Goal: Task Accomplishment & Management: Use online tool/utility

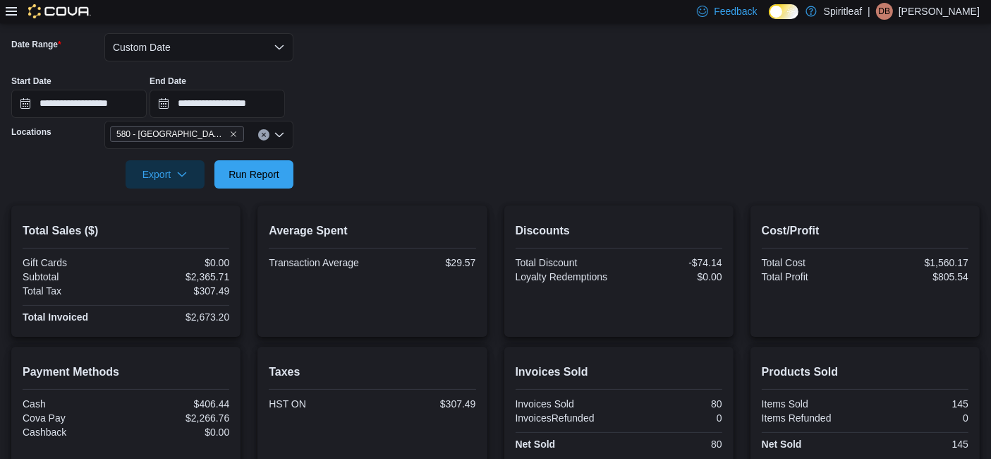
scroll to position [209, 0]
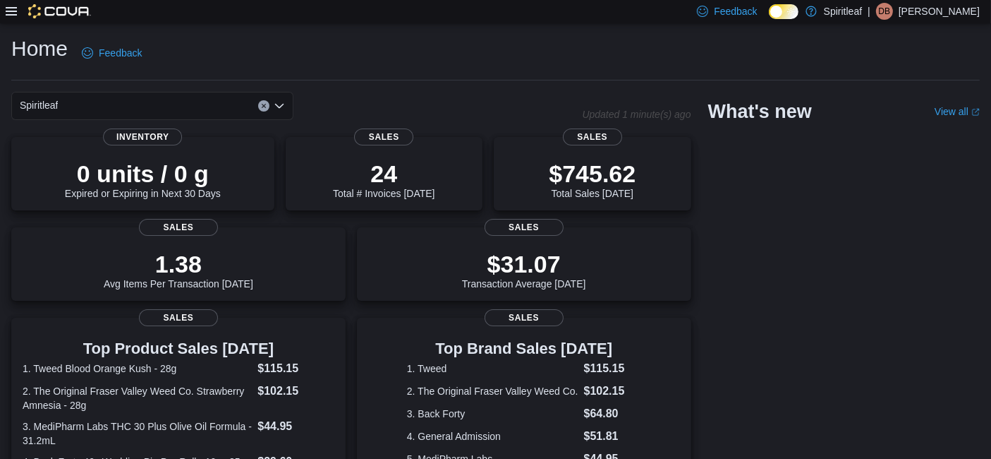
click at [11, 9] on icon at bounding box center [11, 11] width 11 height 11
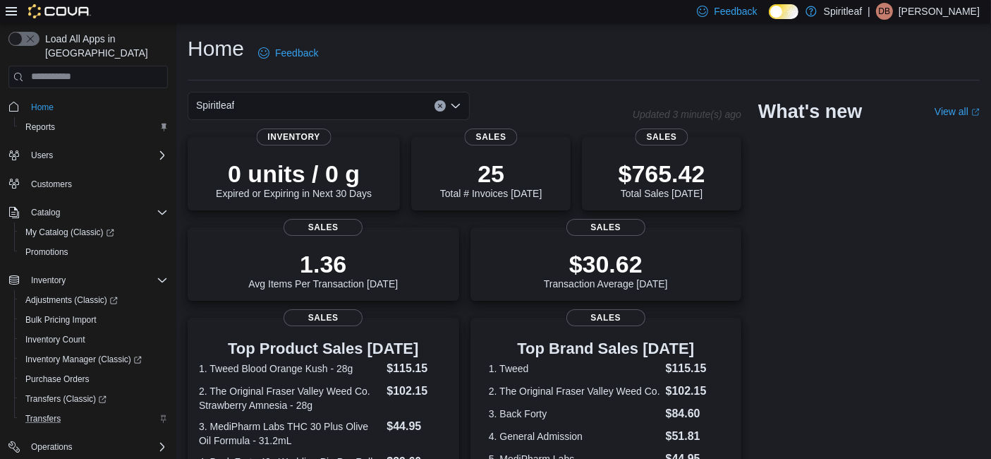
scroll to position [128, 0]
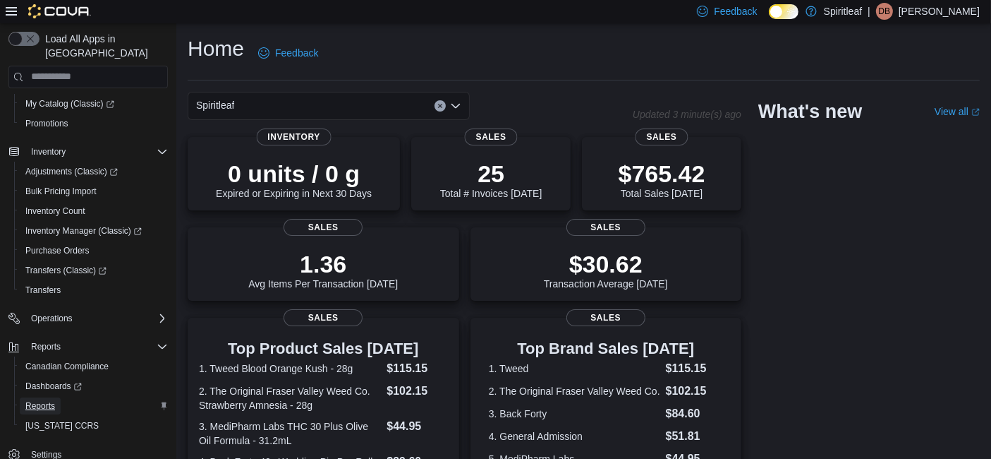
click at [37, 400] on span "Reports" at bounding box center [40, 405] width 30 height 11
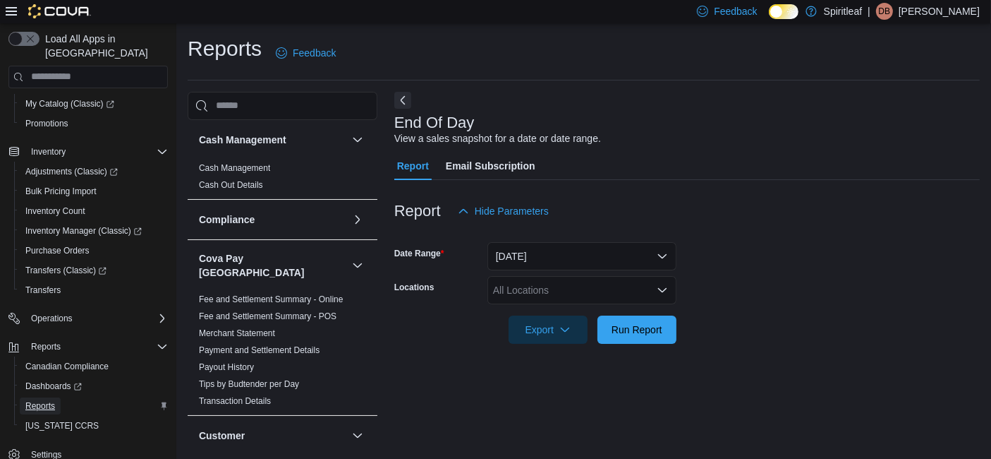
scroll to position [16, 0]
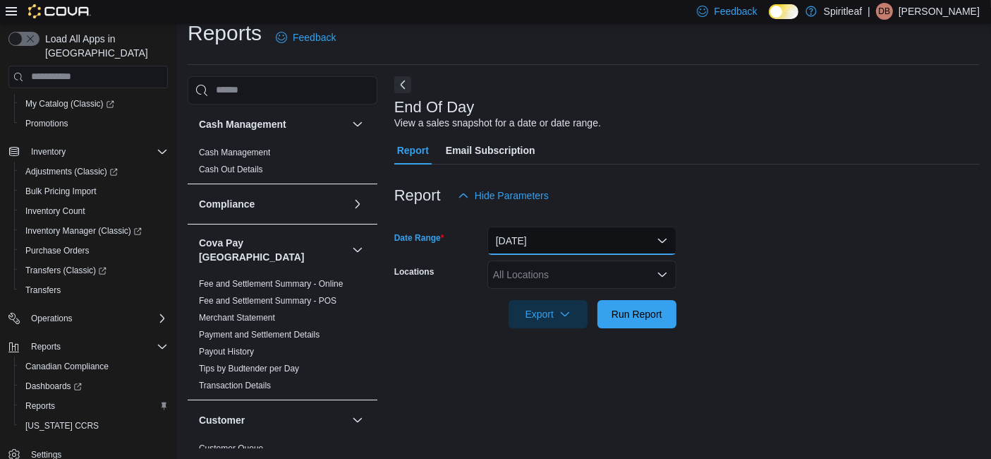
click at [673, 244] on button "Today" at bounding box center [582, 241] width 189 height 28
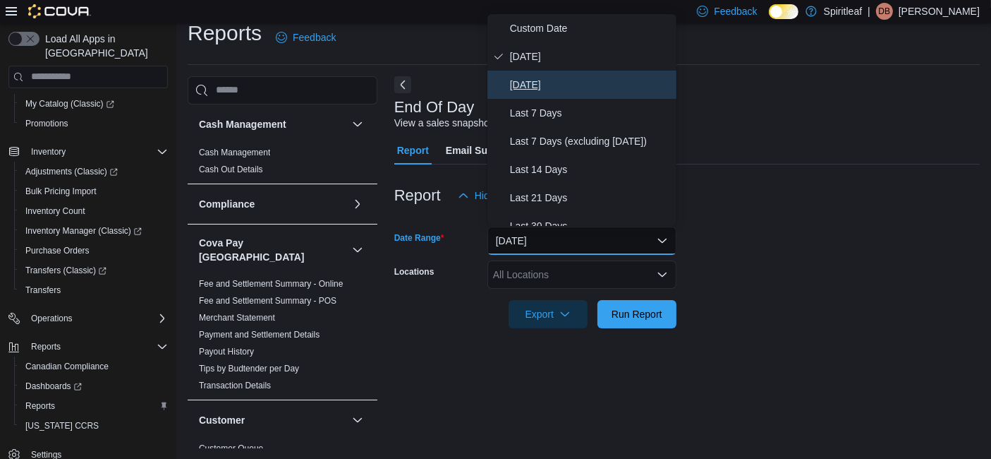
click at [540, 79] on span "Yesterday" at bounding box center [590, 84] width 161 height 17
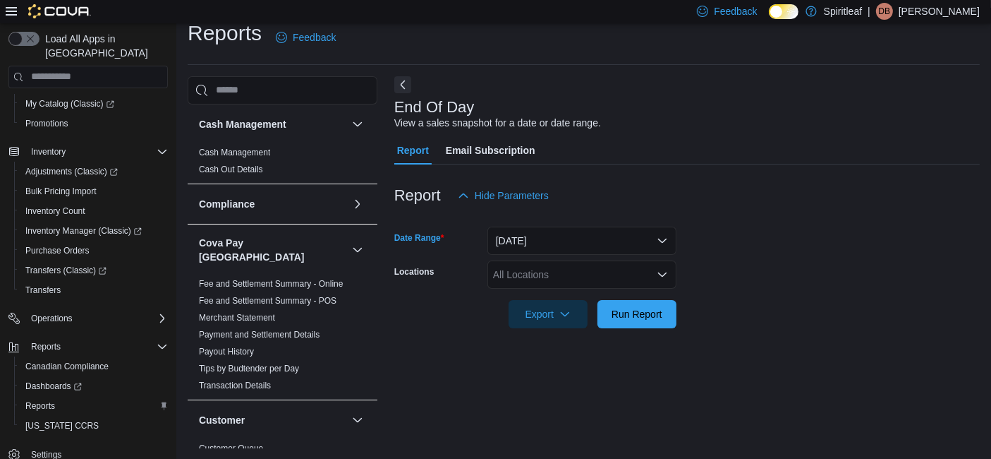
click at [605, 271] on div "All Locations" at bounding box center [582, 274] width 189 height 28
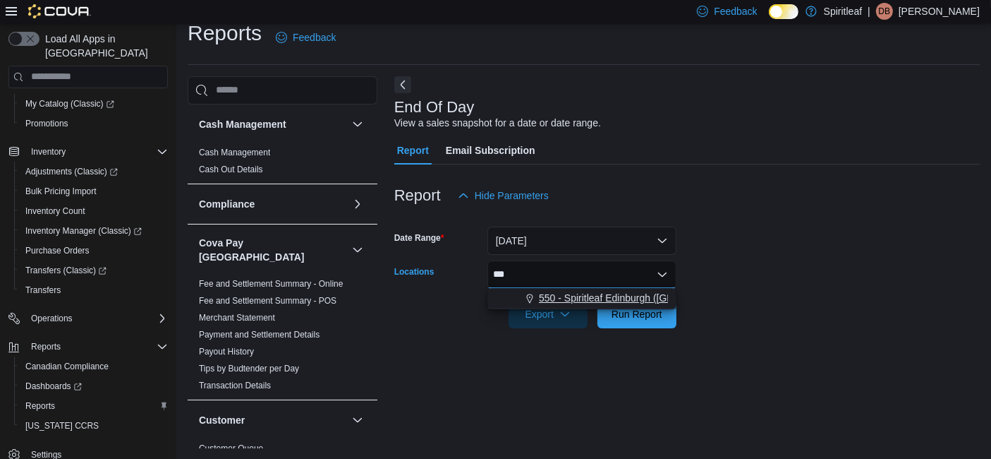
type input "***"
click at [610, 301] on span "550 - Spiritleaf Edinburgh (South Guelph)" at bounding box center [651, 298] width 224 height 14
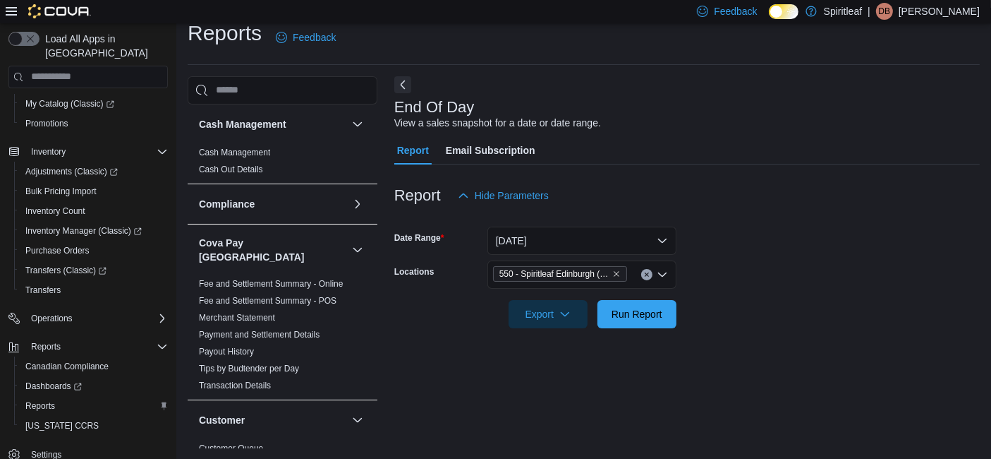
click at [746, 303] on form "Date Range Yesterday Locations 550 - Spiritleaf Edinburgh (South Guelph) Export…" at bounding box center [687, 269] width 586 height 119
click at [648, 309] on span "Run Report" at bounding box center [637, 313] width 51 height 14
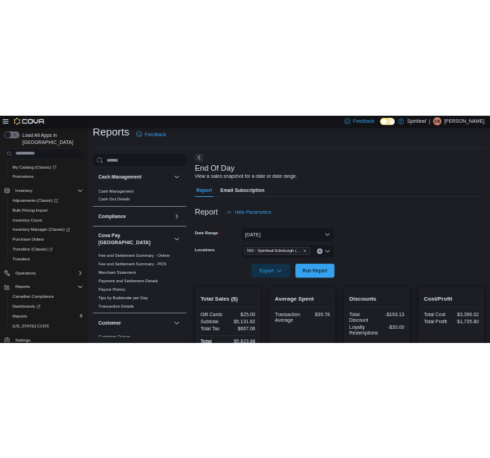
scroll to position [229, 0]
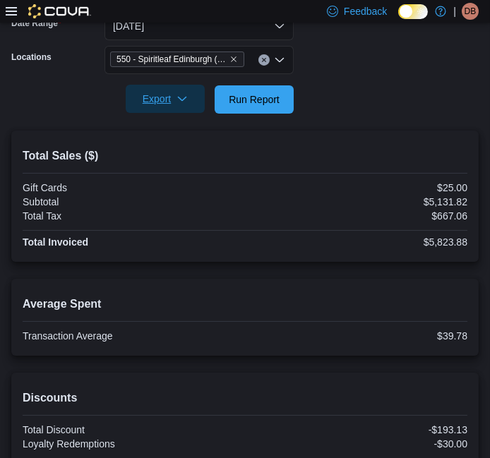
click at [185, 97] on icon "button" at bounding box center [181, 98] width 11 height 11
click at [163, 160] on span "Export to Pdf" at bounding box center [167, 155] width 64 height 11
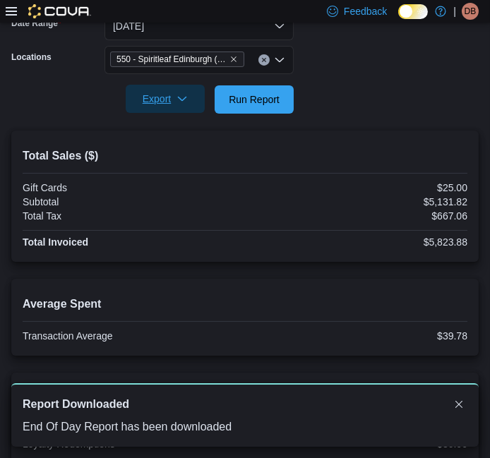
scroll to position [0, 0]
click at [386, 78] on div at bounding box center [244, 79] width 467 height 11
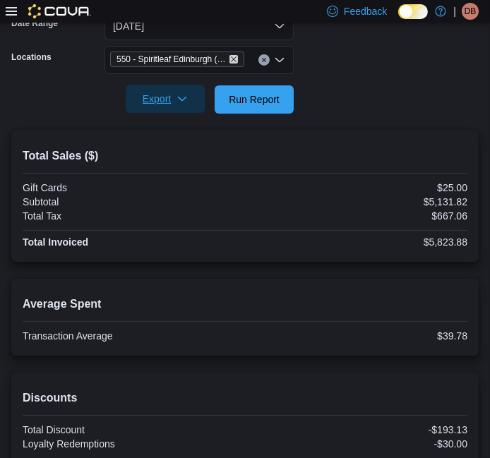
click at [232, 59] on icon "Remove 550 - Spiritleaf Edinburgh (South Guelph) from selection in this group" at bounding box center [233, 59] width 8 height 8
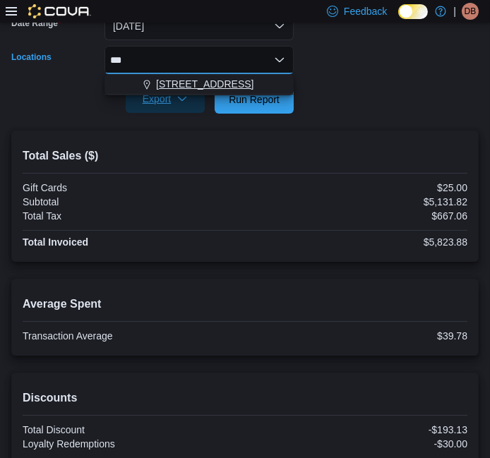
type input "***"
click at [226, 80] on span "554 - Spiritleaf Fairview St (Burlington)" at bounding box center [204, 84] width 97 height 14
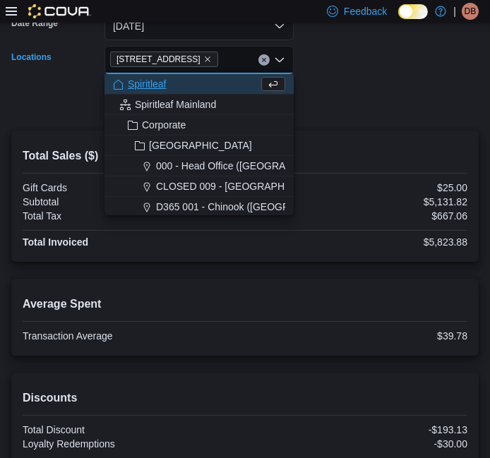
drag, startPoint x: 370, startPoint y: 130, endPoint x: 363, endPoint y: 128, distance: 7.4
click at [367, 128] on div at bounding box center [244, 122] width 467 height 17
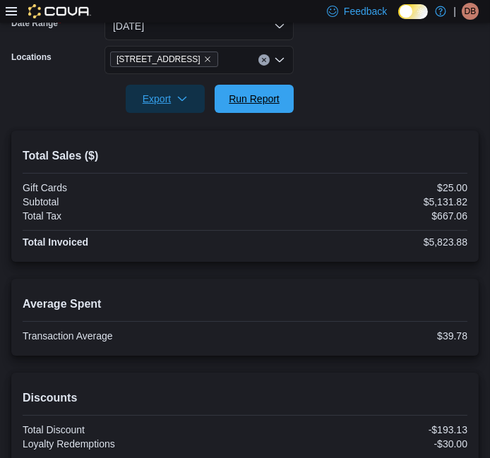
click at [264, 102] on span "Run Report" at bounding box center [254, 99] width 51 height 14
click at [183, 93] on span "Export" at bounding box center [165, 99] width 62 height 28
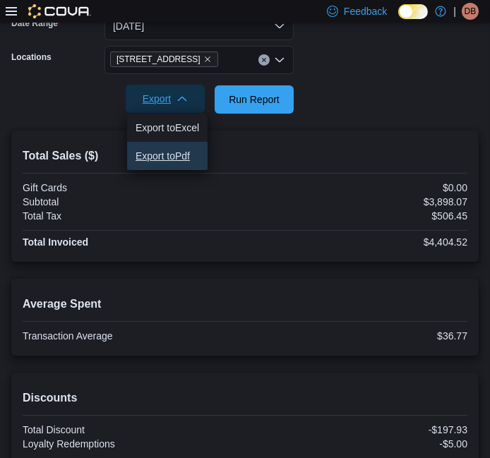
click at [180, 155] on span "Export to Pdf" at bounding box center [167, 155] width 64 height 11
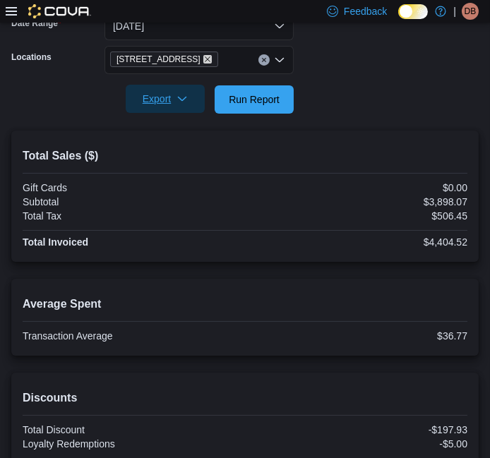
click at [212, 57] on icon "Remove 554 - Spiritleaf Fairview St (Burlington) from selection in this group" at bounding box center [207, 59] width 8 height 8
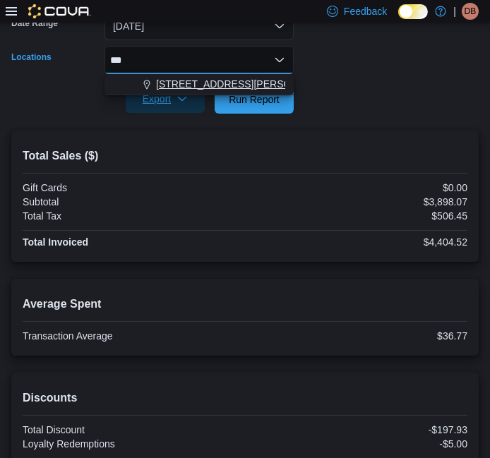
type input "***"
click at [231, 80] on span "555 - Spiritleaf Lawrence Ave (North York)" at bounding box center [245, 84] width 179 height 14
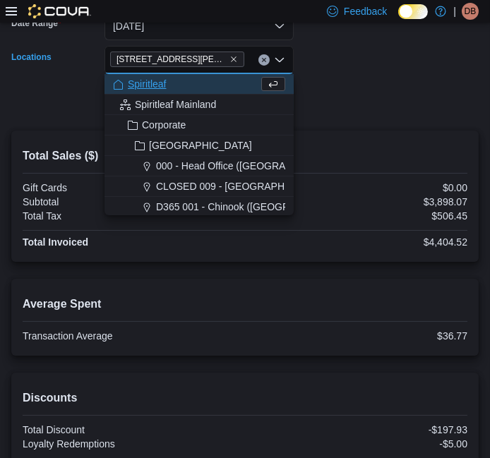
click at [342, 110] on form "Date Range Yesterday Locations 555 - Spiritleaf Lawrence Ave (North York) Combo…" at bounding box center [244, 54] width 467 height 119
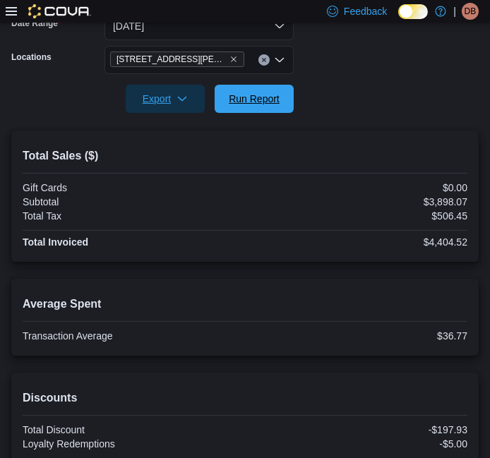
click at [243, 103] on span "Run Report" at bounding box center [254, 99] width 51 height 14
click at [189, 97] on span "Export" at bounding box center [165, 99] width 62 height 28
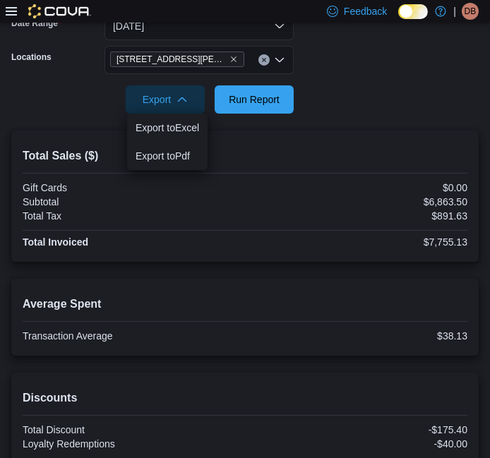
click at [172, 173] on hr at bounding box center [245, 173] width 445 height 1
click at [189, 104] on span "Export" at bounding box center [165, 99] width 62 height 28
click at [169, 151] on span "Export to Pdf" at bounding box center [167, 155] width 64 height 11
click at [236, 61] on icon "Remove 555 - Spiritleaf Lawrence Ave (North York) from selection in this group" at bounding box center [234, 60] width 6 height 6
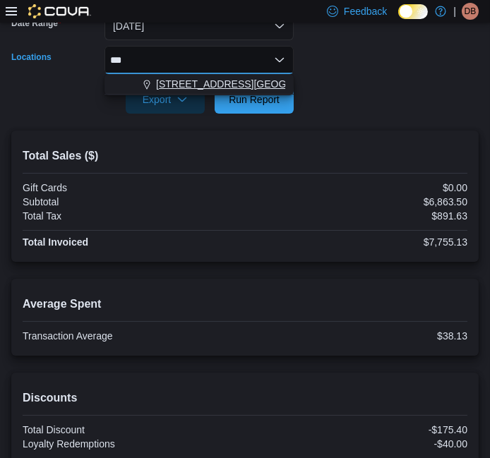
type input "***"
click at [195, 86] on span "567 - Spiritleaf Park Place Blvd (Barrie)" at bounding box center [258, 84] width 204 height 14
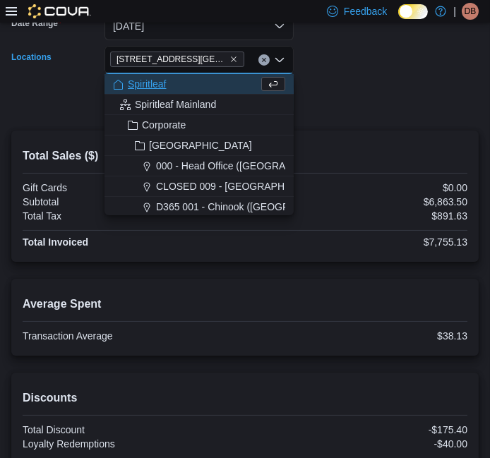
drag, startPoint x: 357, startPoint y: 119, endPoint x: 321, endPoint y: 109, distance: 37.1
click at [356, 116] on div at bounding box center [244, 122] width 467 height 17
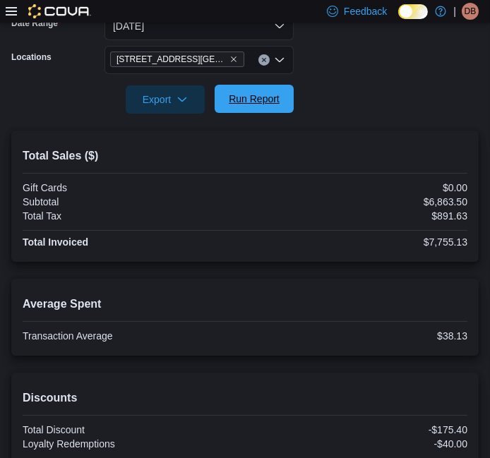
click at [236, 98] on span "Run Report" at bounding box center [254, 99] width 51 height 14
click at [191, 95] on span "Export" at bounding box center [165, 99] width 62 height 28
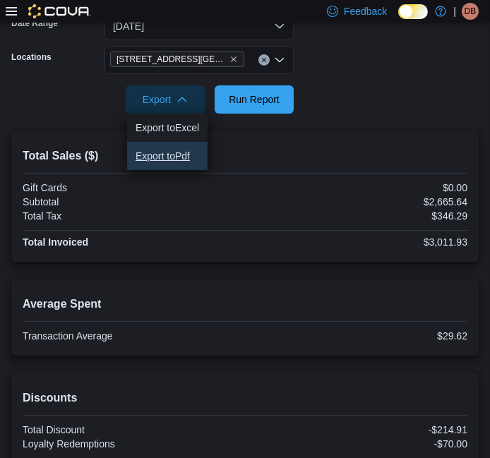
click at [154, 155] on span "Export to Pdf" at bounding box center [167, 155] width 64 height 11
click at [394, 85] on div at bounding box center [244, 79] width 467 height 11
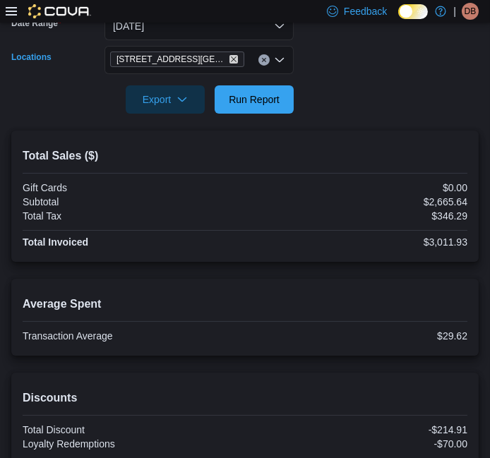
click at [236, 59] on icon "Remove 567 - Spiritleaf Park Place Blvd (Barrie) from selection in this group" at bounding box center [233, 59] width 8 height 8
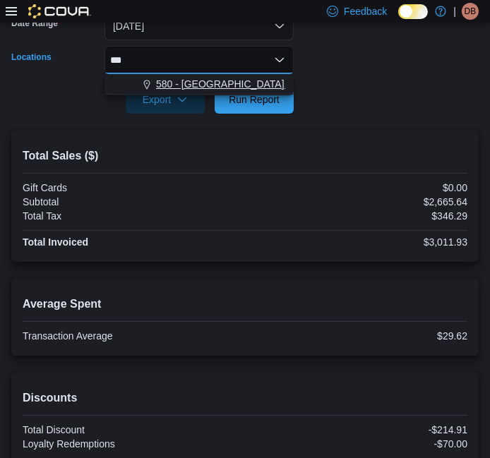
type input "***"
click at [192, 83] on span "580 - [GEOGRAPHIC_DATA] ([GEOGRAPHIC_DATA])" at bounding box center [276, 84] width 240 height 14
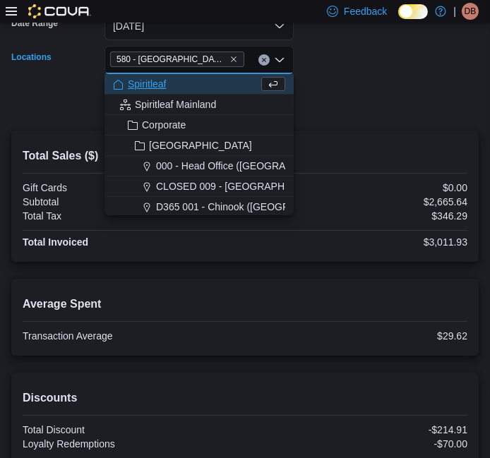
drag, startPoint x: 348, startPoint y: 85, endPoint x: 290, endPoint y: 80, distance: 58.1
click at [344, 85] on form "Date Range Yesterday Locations 580 - Spiritleaf Meadowvale (Mississauga) Combo …" at bounding box center [244, 54] width 467 height 119
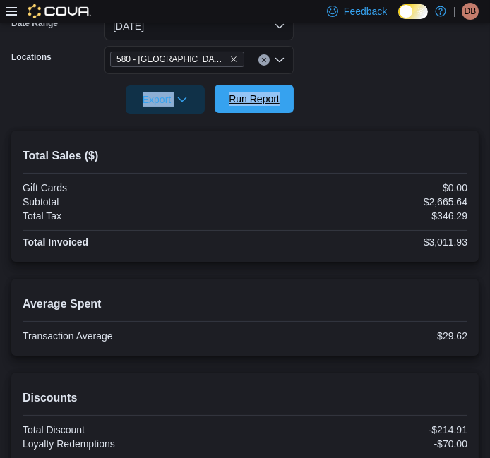
click at [252, 91] on span "Run Report" at bounding box center [254, 99] width 62 height 28
click at [185, 99] on icon "button" at bounding box center [181, 98] width 11 height 11
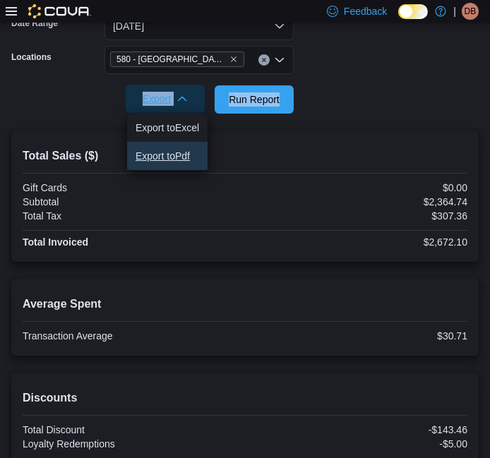
click at [168, 152] on span "Export to Pdf" at bounding box center [167, 155] width 64 height 11
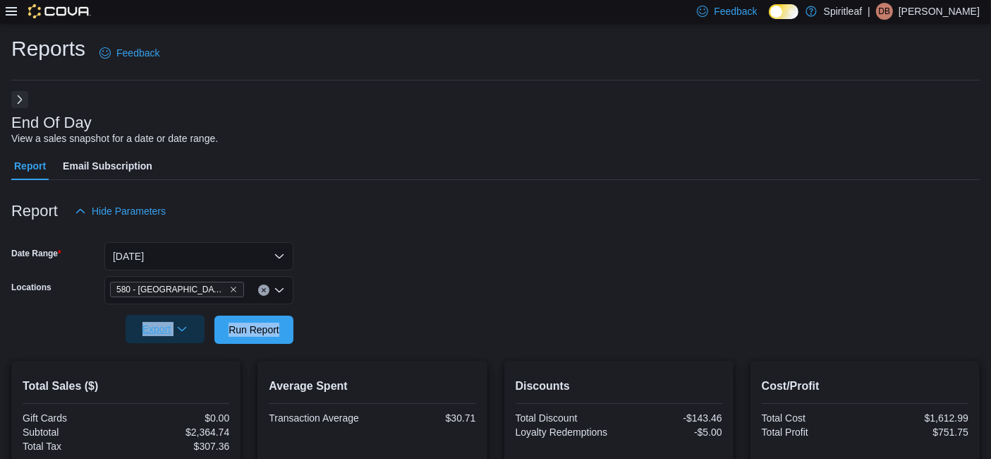
click at [24, 103] on button "Next" at bounding box center [19, 99] width 17 height 17
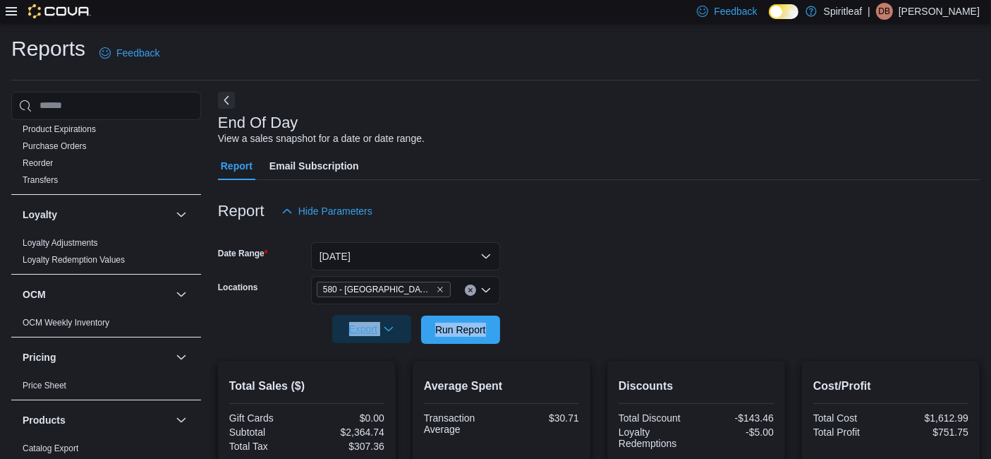
scroll to position [1087, 0]
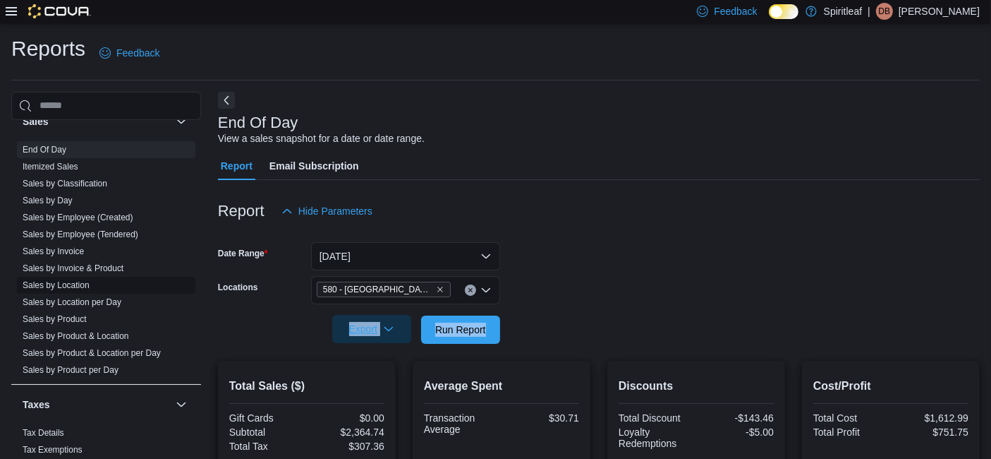
click at [56, 280] on link "Sales by Location" at bounding box center [56, 285] width 67 height 10
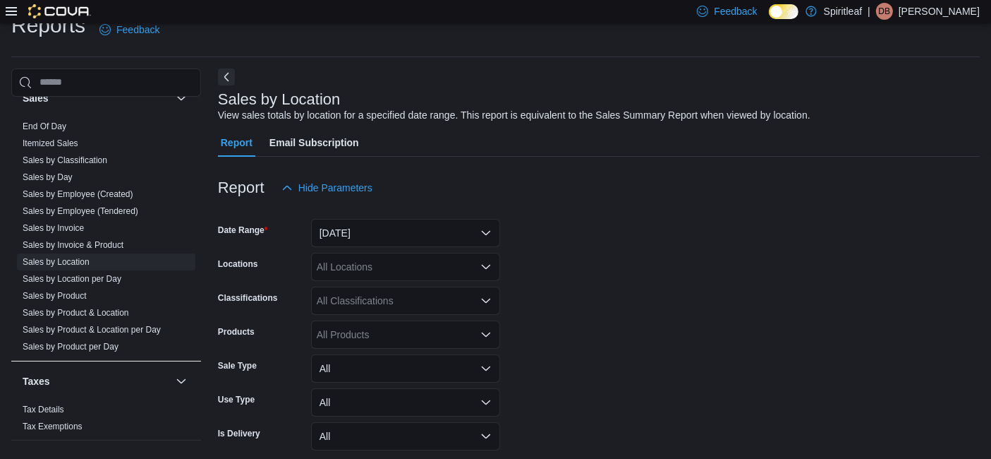
scroll to position [32, 0]
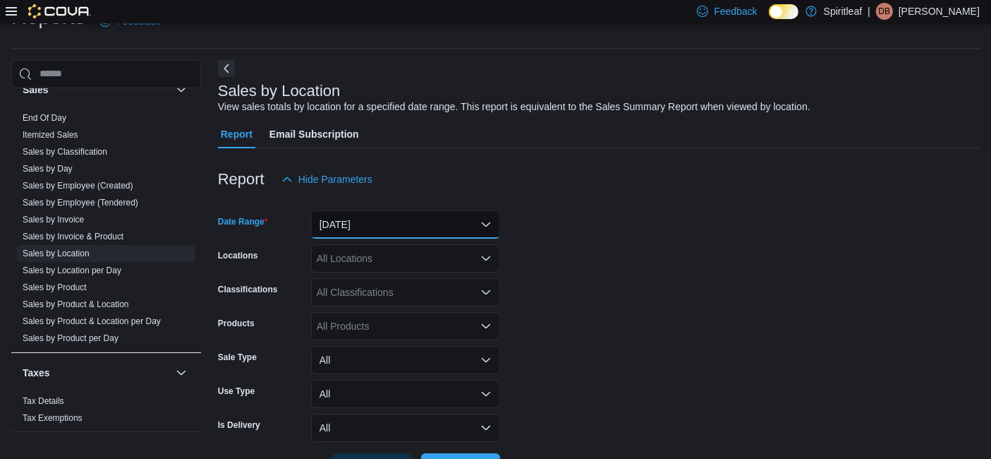
click at [492, 220] on button "Yesterday" at bounding box center [405, 224] width 189 height 28
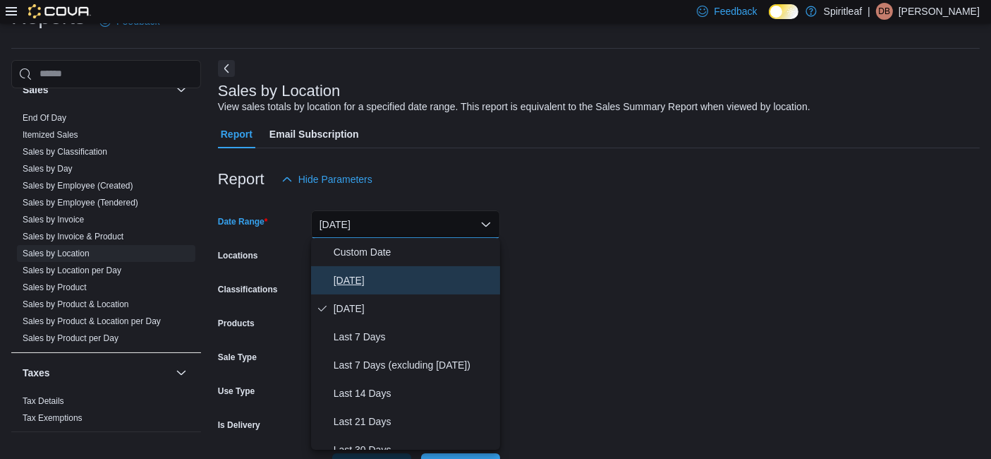
click at [358, 276] on span "Today" at bounding box center [414, 280] width 161 height 17
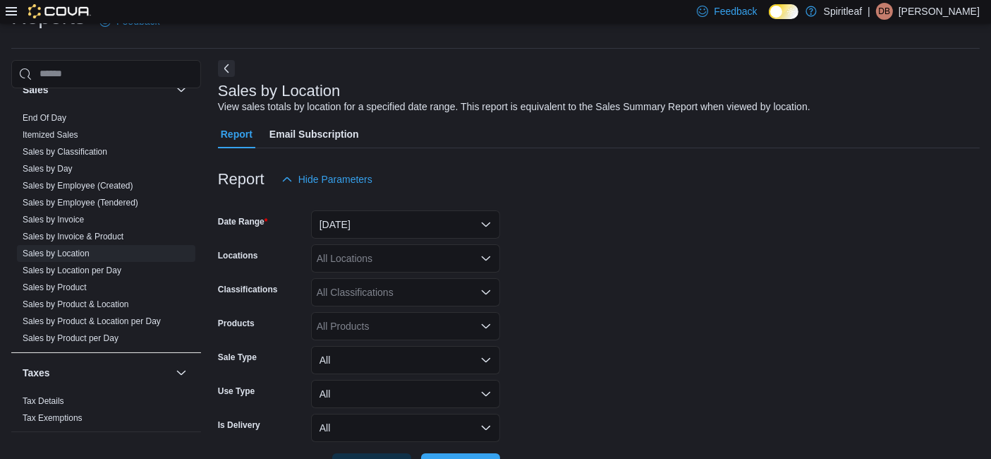
click at [537, 274] on form "Date Range Today Locations All Locations Classifications All Classifications Pr…" at bounding box center [599, 337] width 762 height 288
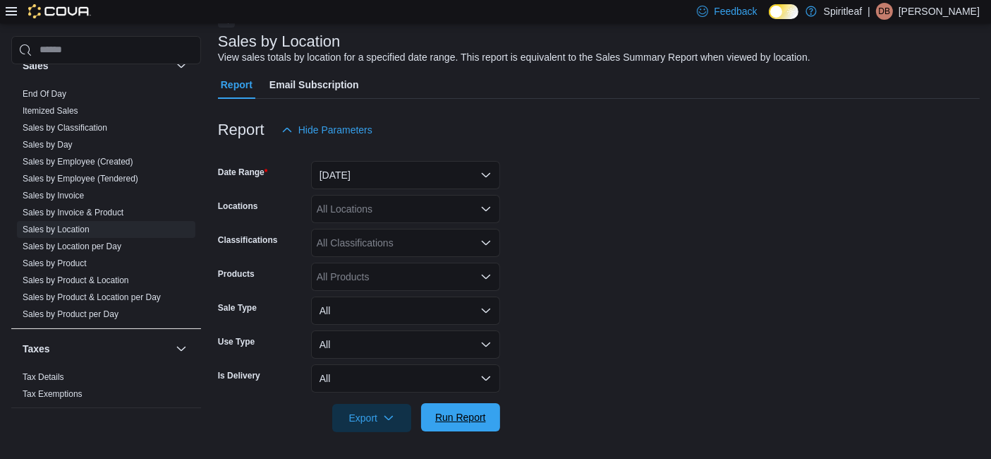
click at [456, 408] on span "Run Report" at bounding box center [461, 417] width 62 height 28
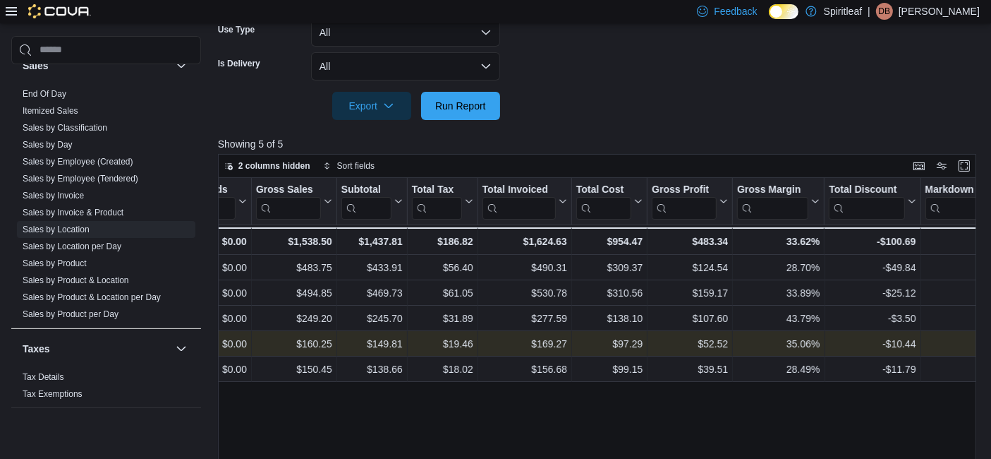
scroll to position [0, 518]
